Goal: Check status: Check status

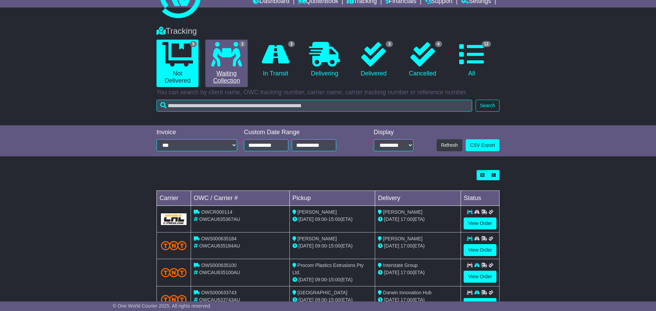
scroll to position [31, 0]
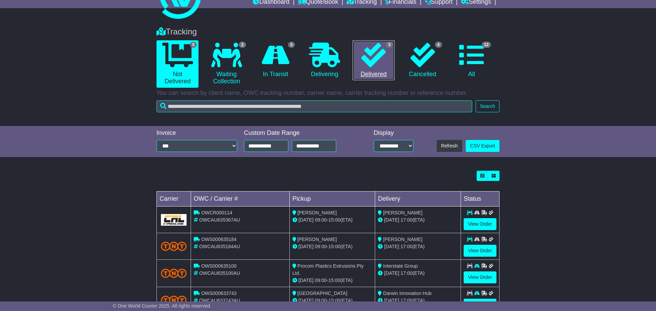
click at [368, 66] on icon at bounding box center [373, 55] width 25 height 25
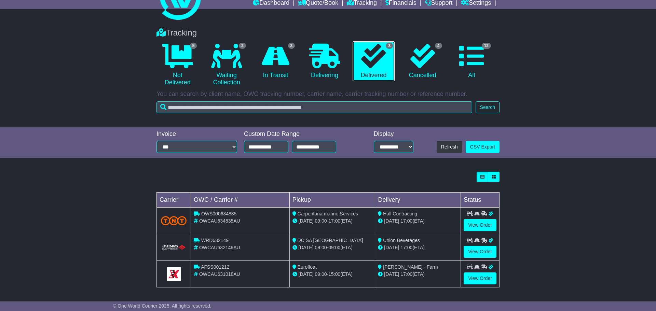
scroll to position [30, 0]
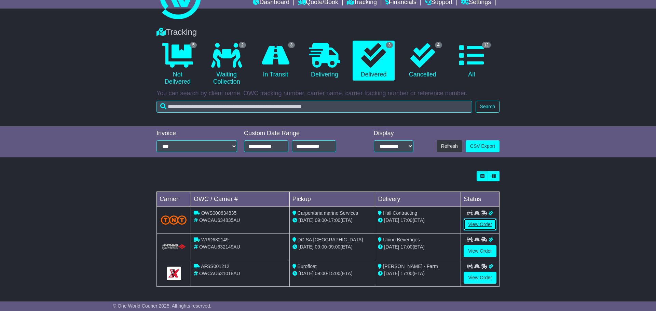
click at [474, 221] on link "View Order" at bounding box center [479, 225] width 33 height 12
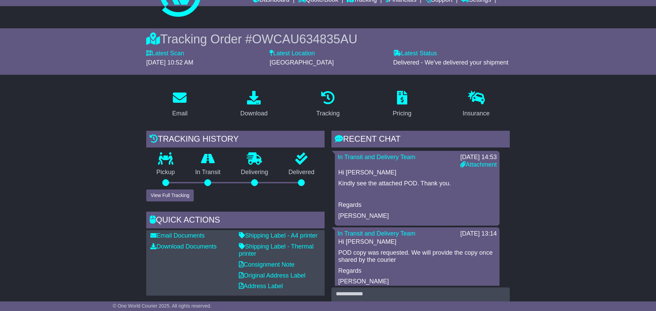
scroll to position [32, 0]
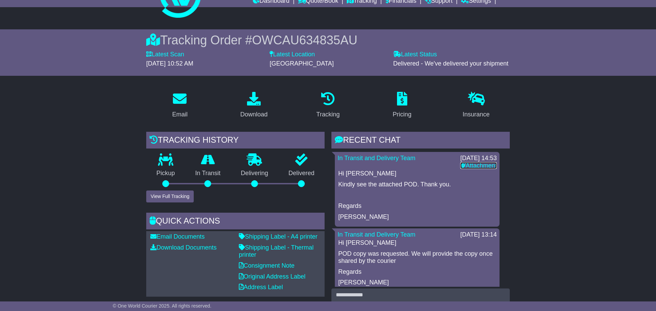
click at [473, 167] on link "Attachment" at bounding box center [478, 165] width 37 height 7
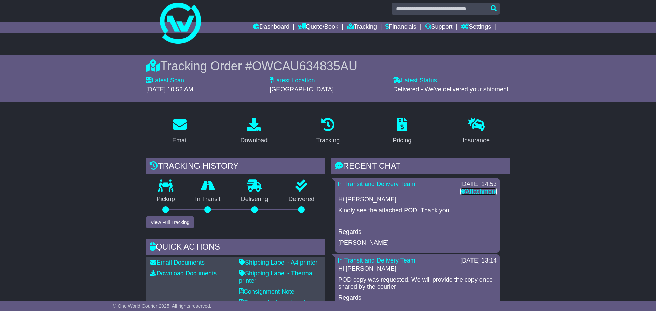
scroll to position [0, 0]
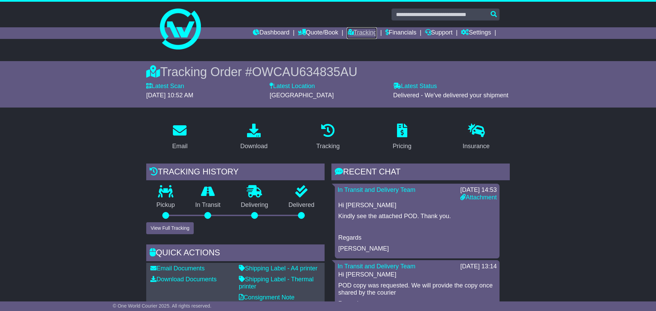
click at [358, 32] on link "Tracking" at bounding box center [362, 33] width 30 height 12
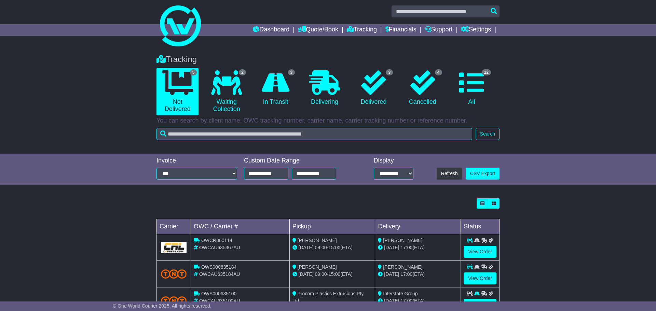
scroll to position [7, 0]
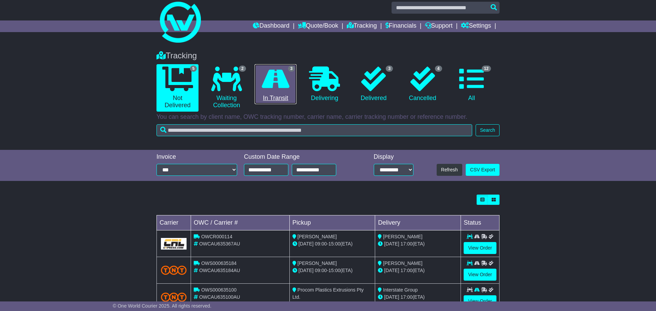
click at [279, 82] on icon at bounding box center [276, 79] width 28 height 25
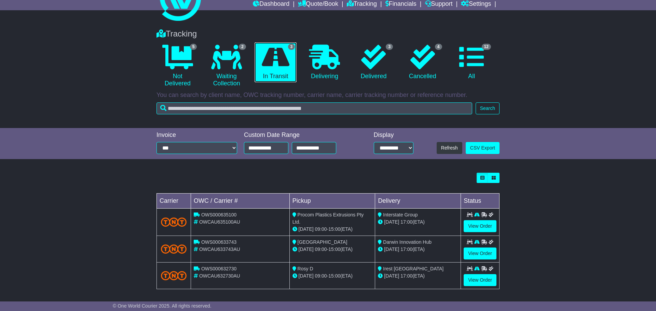
scroll to position [30, 0]
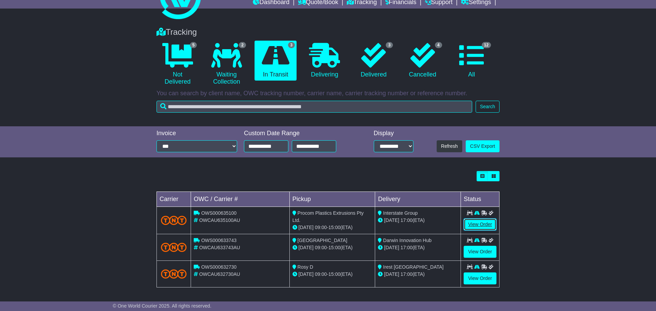
click at [469, 226] on link "View Order" at bounding box center [479, 225] width 33 height 12
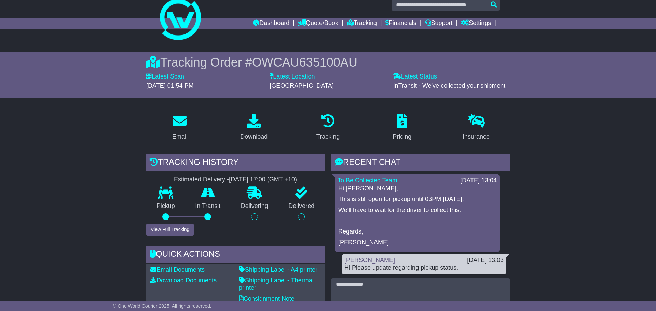
scroll to position [35, 0]
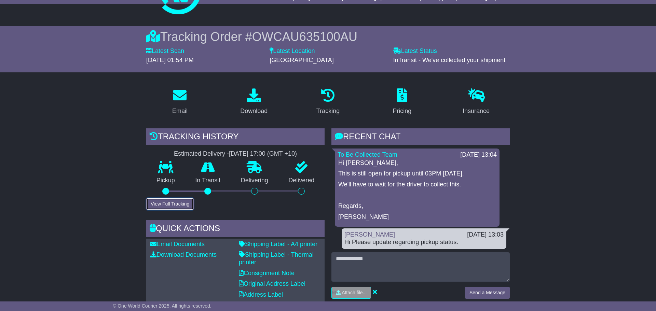
click at [178, 205] on button "View Full Tracking" at bounding box center [169, 204] width 47 height 12
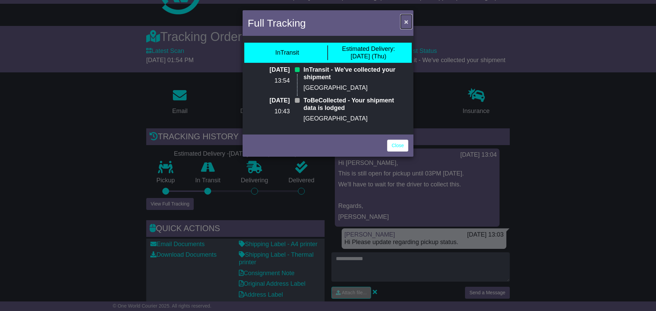
click at [405, 24] on span "×" at bounding box center [406, 22] width 4 height 8
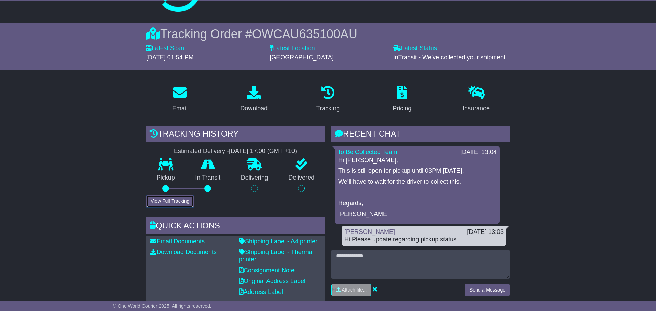
scroll to position [165, 0]
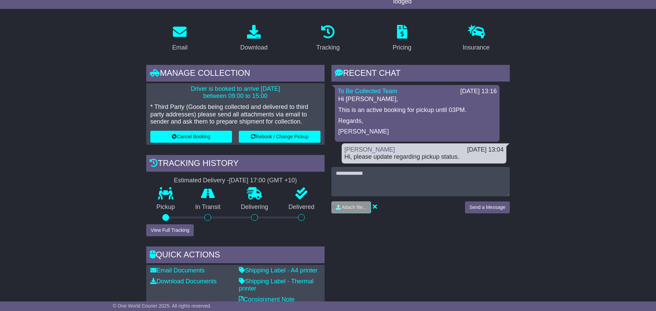
scroll to position [107, 0]
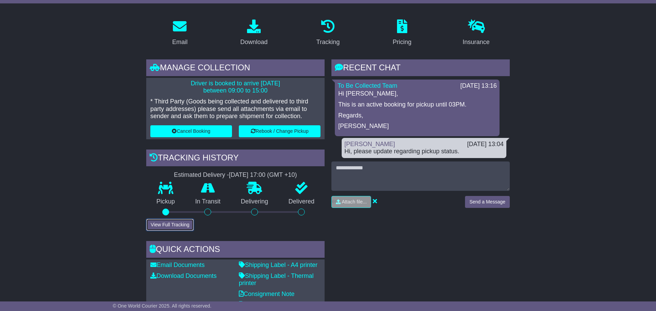
click at [165, 222] on button "View Full Tracking" at bounding box center [169, 225] width 47 height 12
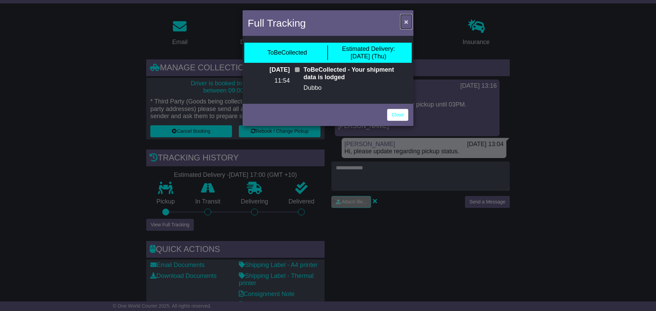
click at [407, 25] on span "×" at bounding box center [406, 22] width 4 height 8
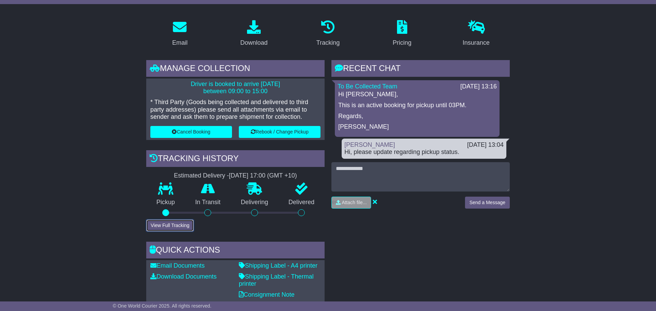
scroll to position [100, 0]
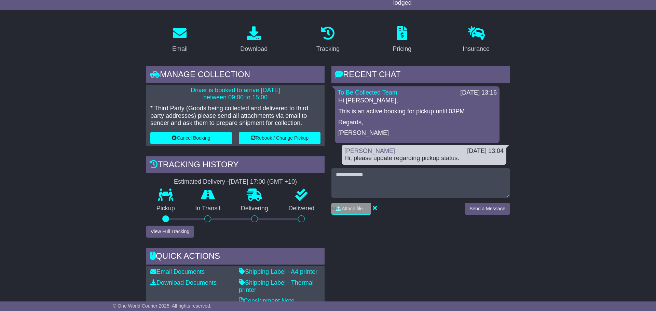
click at [398, 129] on p "Gladys" at bounding box center [417, 133] width 158 height 8
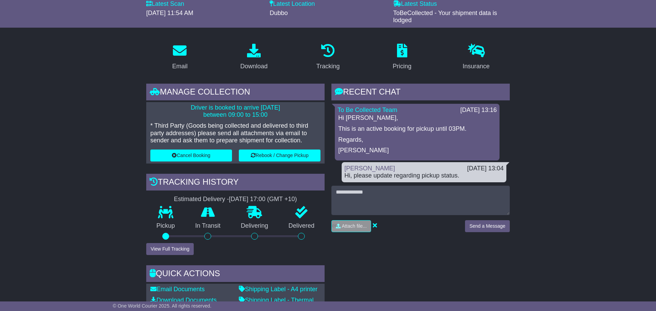
scroll to position [81, 0]
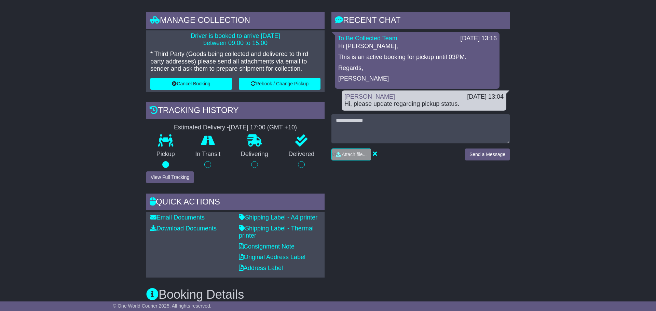
scroll to position [150, 0]
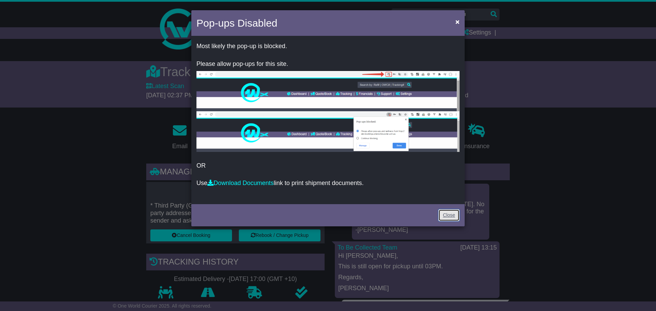
click at [442, 215] on link "Close" at bounding box center [448, 215] width 21 height 12
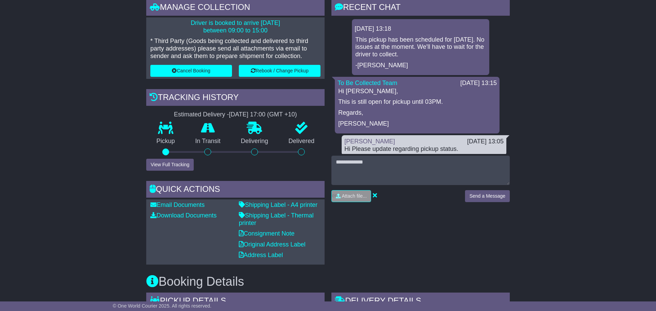
scroll to position [179, 0]
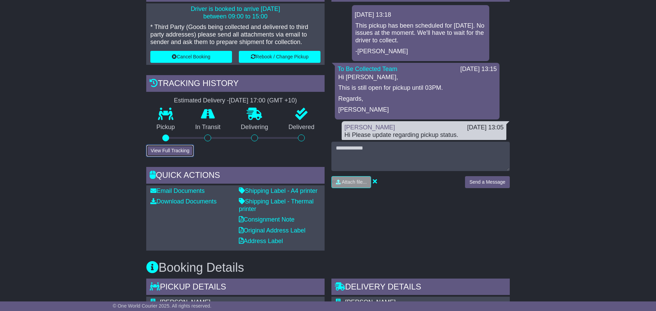
click at [162, 152] on button "View Full Tracking" at bounding box center [169, 151] width 47 height 12
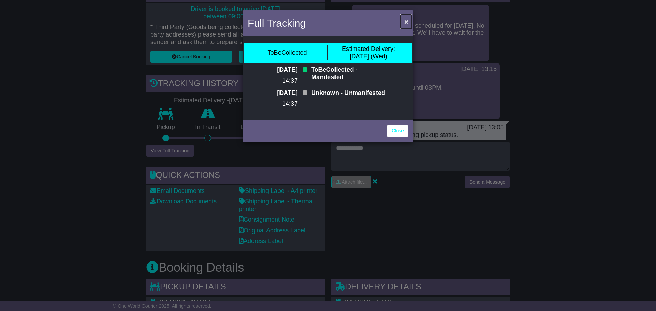
click at [406, 20] on span "×" at bounding box center [406, 22] width 4 height 8
